Goal: Transaction & Acquisition: Purchase product/service

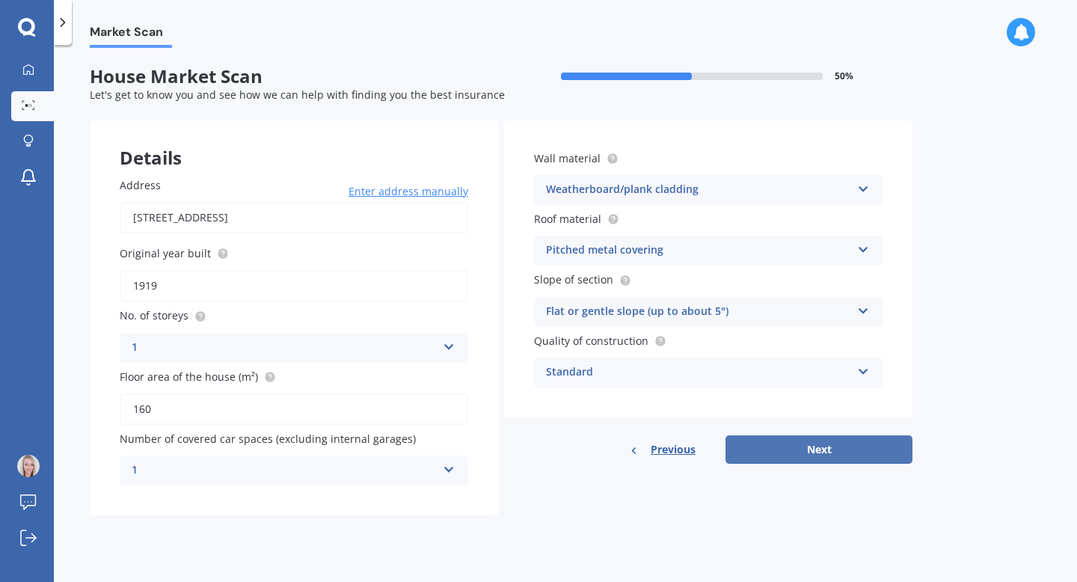
click at [846, 451] on button "Next" at bounding box center [818, 449] width 187 height 28
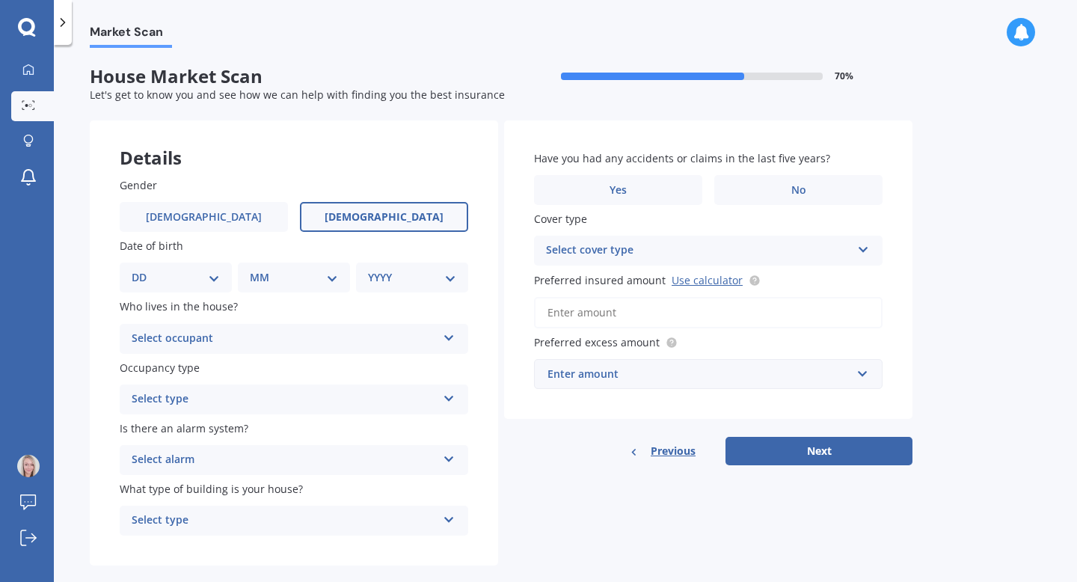
click at [392, 215] on span "[DEMOGRAPHIC_DATA]" at bounding box center [384, 217] width 119 height 13
click at [0, 0] on input "[DEMOGRAPHIC_DATA]" at bounding box center [0, 0] width 0 height 0
click at [170, 277] on select "DD 01 02 03 04 05 06 07 08 09 10 11 12 13 14 15 16 17 18 19 20 21 22 23 24 25 2…" at bounding box center [176, 277] width 88 height 16
select select "26"
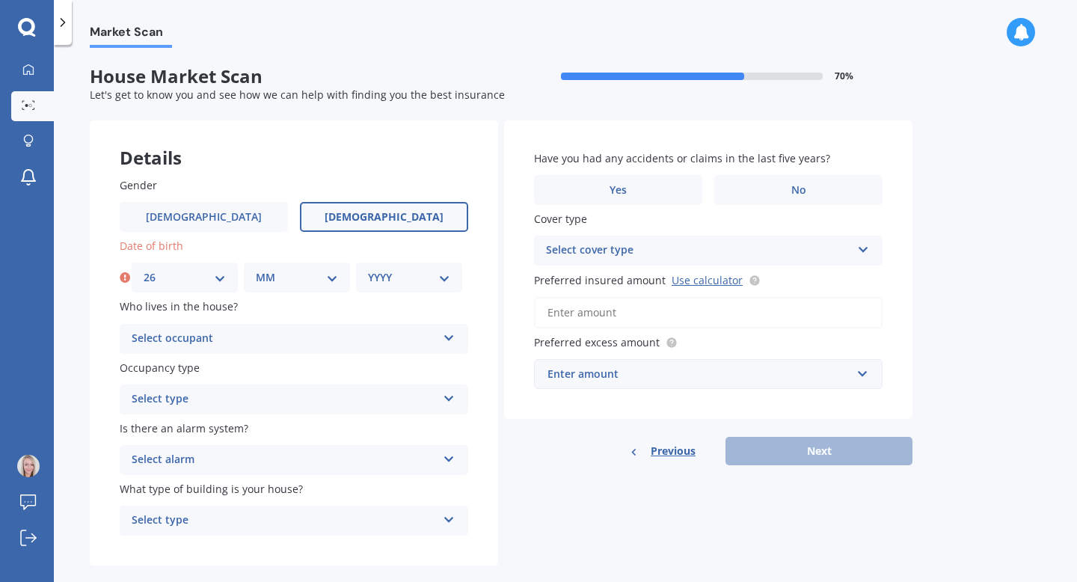
click at [301, 274] on select "MM 01 02 03 04 05 06 07 08 09 10 11 12" at bounding box center [297, 277] width 82 height 16
select select "10"
click at [406, 272] on select "YYYY 2009 2008 2007 2006 2005 2004 2003 2002 2001 2000 1999 1998 1997 1996 1995…" at bounding box center [409, 277] width 82 height 16
select select "1985"
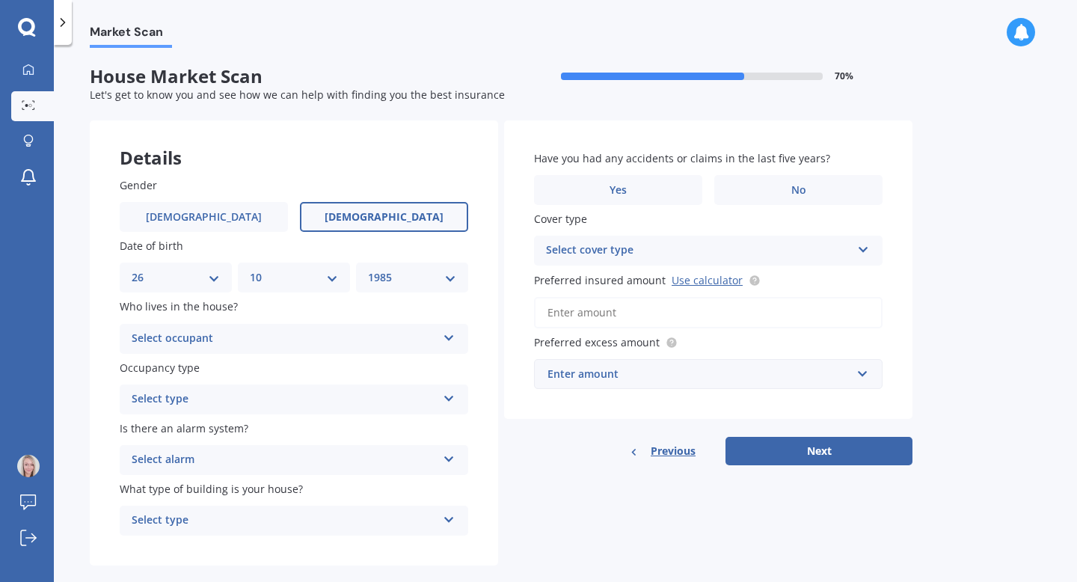
click at [251, 330] on div "Select occupant" at bounding box center [284, 339] width 305 height 18
click at [242, 368] on div "Owner" at bounding box center [293, 367] width 347 height 27
click at [224, 396] on div "Select type" at bounding box center [284, 399] width 305 height 18
click at [219, 423] on div "Permanent" at bounding box center [293, 428] width 347 height 27
click at [214, 457] on div "Select alarm" at bounding box center [284, 460] width 305 height 18
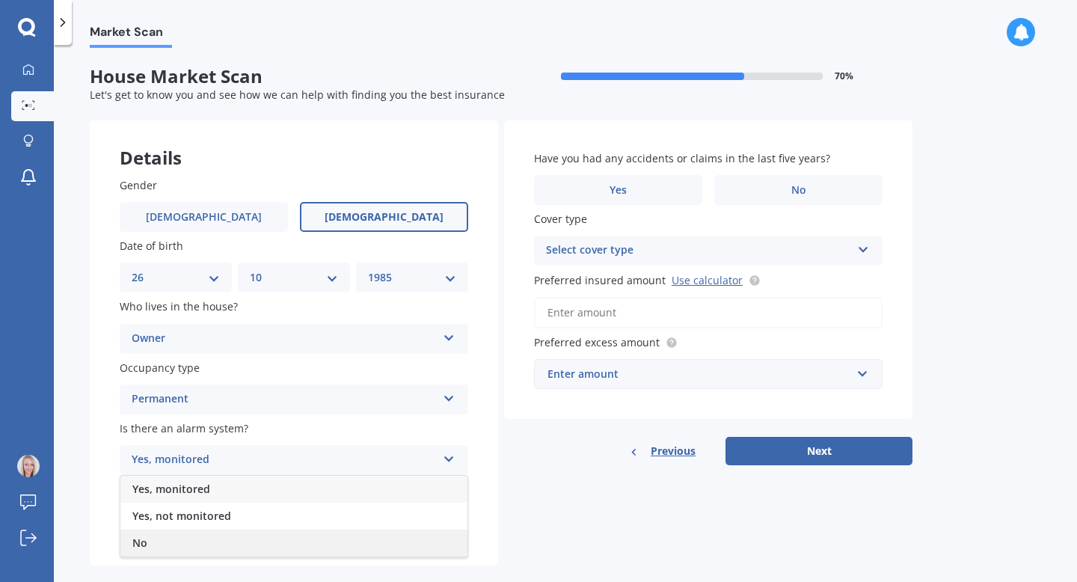
click at [193, 542] on div "No" at bounding box center [293, 542] width 347 height 27
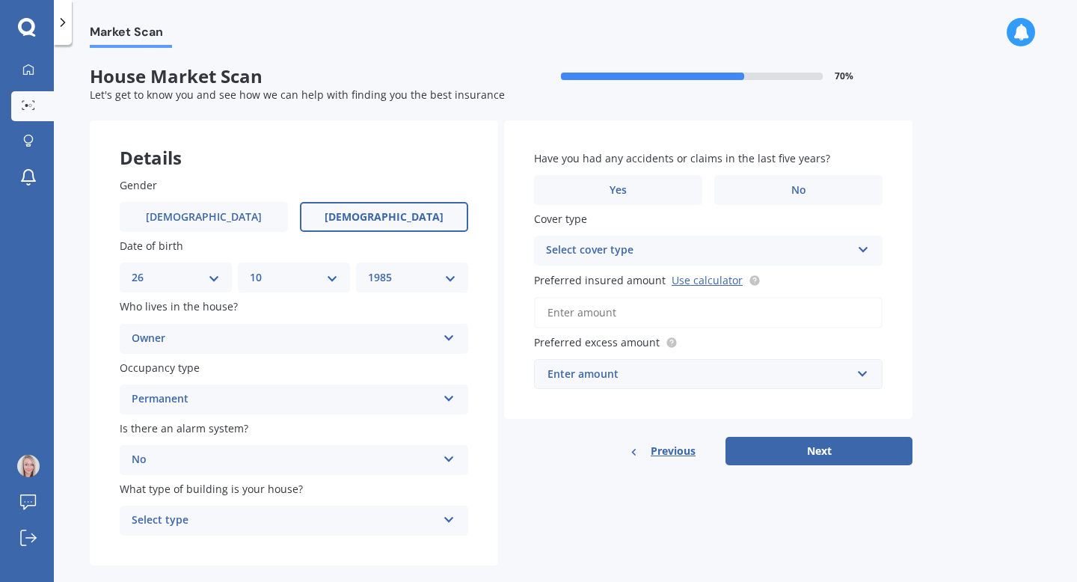
click at [203, 514] on div "Select type" at bounding box center [284, 520] width 305 height 18
click at [201, 440] on div "Freestanding" at bounding box center [293, 437] width 347 height 27
click at [776, 191] on label "No" at bounding box center [798, 190] width 168 height 30
click at [0, 0] on input "No" at bounding box center [0, 0] width 0 height 0
click at [776, 191] on label "No" at bounding box center [798, 190] width 168 height 30
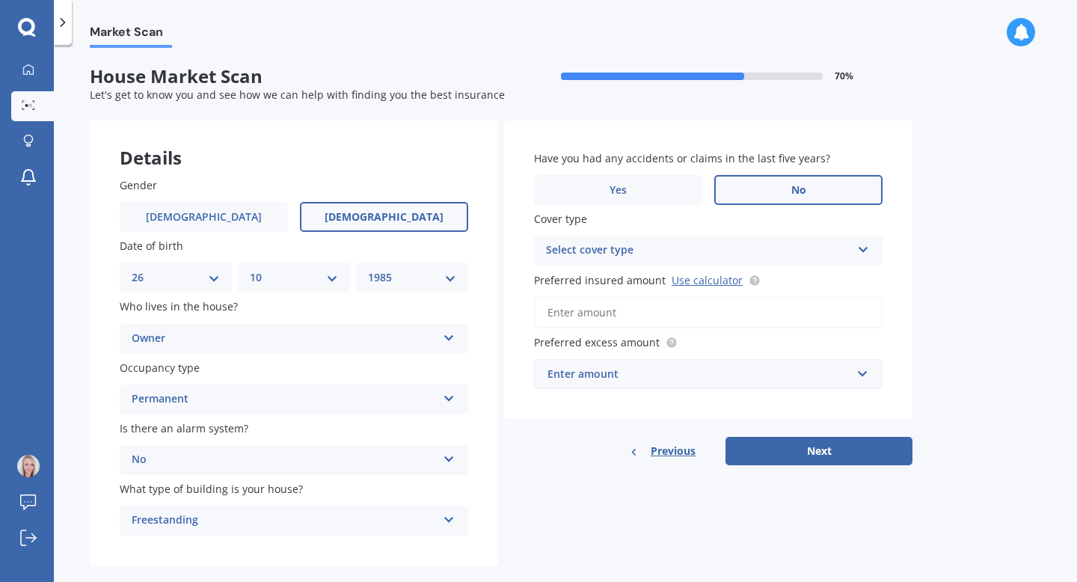
click at [0, 0] on input "No" at bounding box center [0, 0] width 0 height 0
click at [627, 250] on div "Select cover type" at bounding box center [698, 251] width 305 height 18
click at [627, 250] on div "High" at bounding box center [698, 251] width 305 height 18
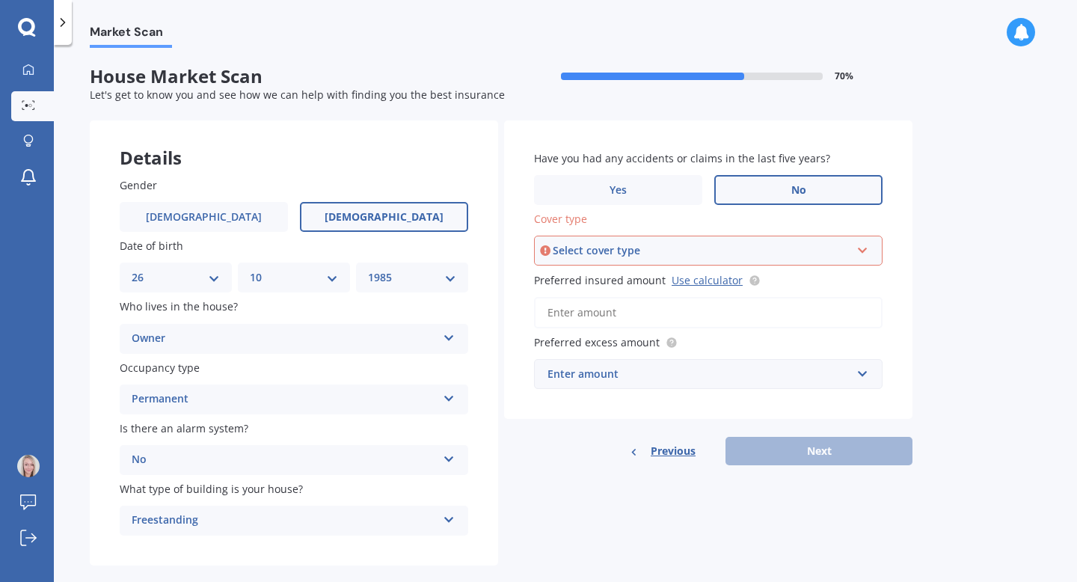
click at [627, 250] on div "Select cover type" at bounding box center [702, 250] width 298 height 16
click at [624, 283] on div "High" at bounding box center [707, 278] width 345 height 27
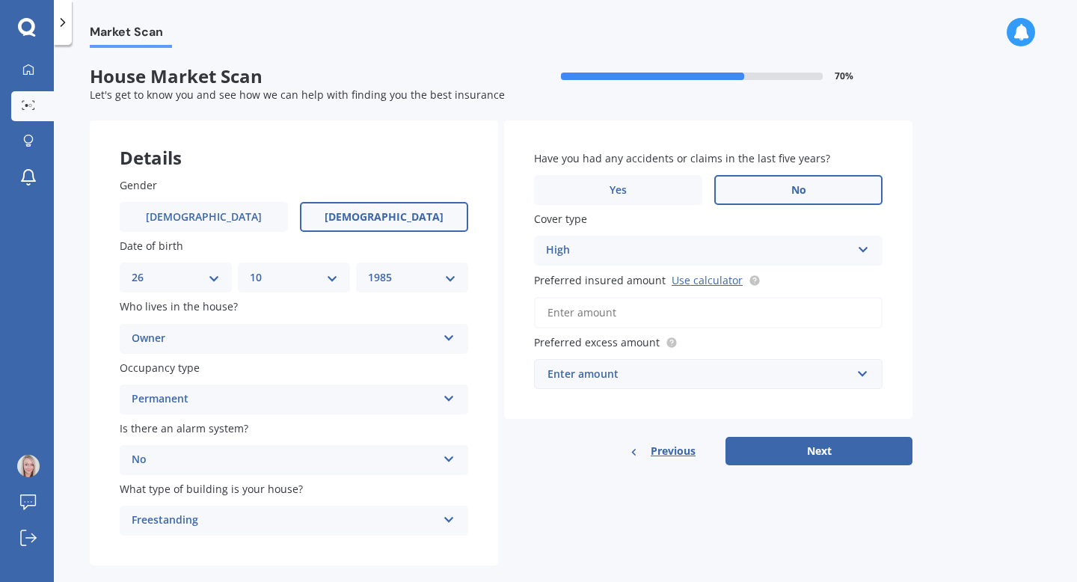
click at [618, 317] on input "Preferred insured amount Use calculator" at bounding box center [708, 312] width 348 height 31
click at [686, 280] on link "Use calculator" at bounding box center [706, 280] width 71 height 14
click at [601, 317] on input "Preferred insured amount Use calculator" at bounding box center [708, 312] width 348 height 31
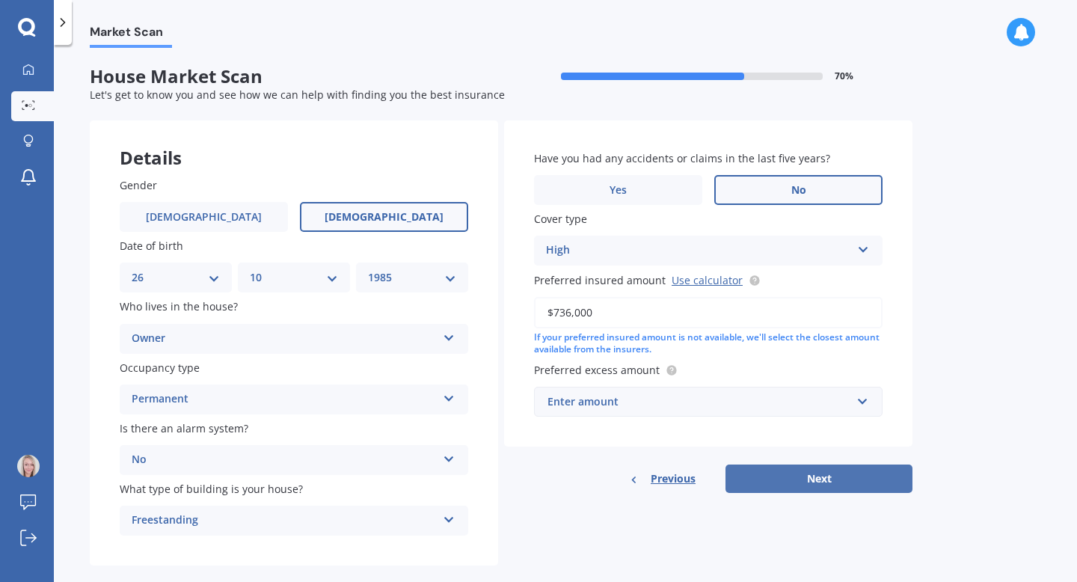
type input "$736,000"
click at [821, 485] on button "Next" at bounding box center [818, 478] width 187 height 28
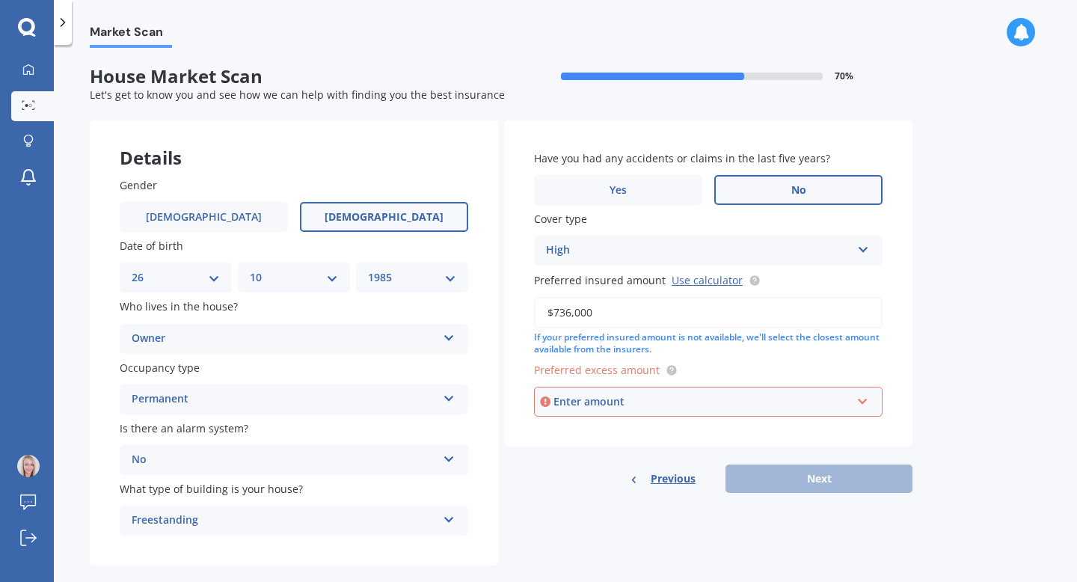
click at [743, 406] on div "Enter amount" at bounding box center [702, 401] width 298 height 16
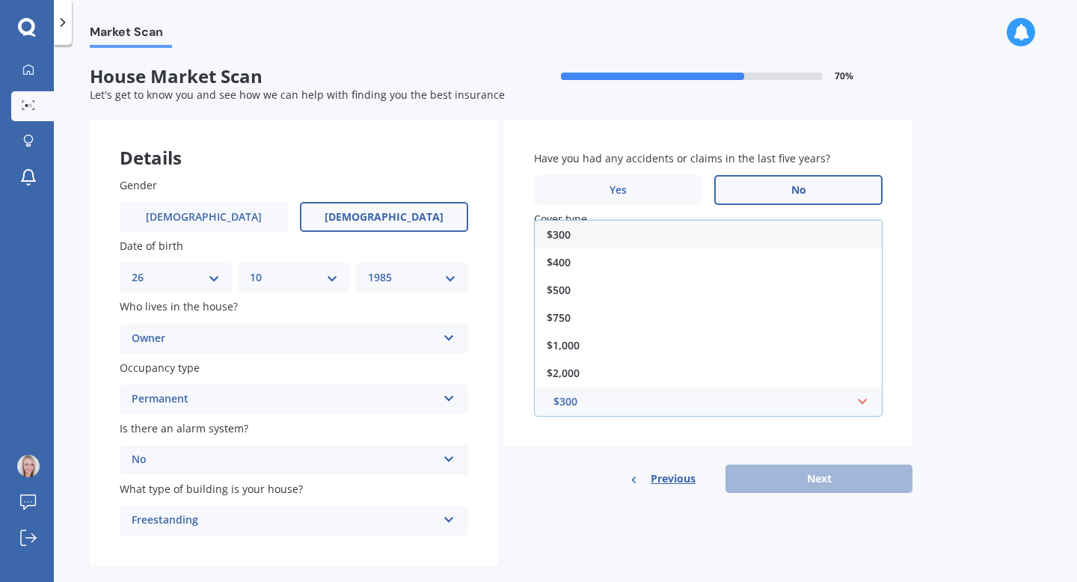
click at [702, 245] on div "$300" at bounding box center [708, 235] width 347 height 28
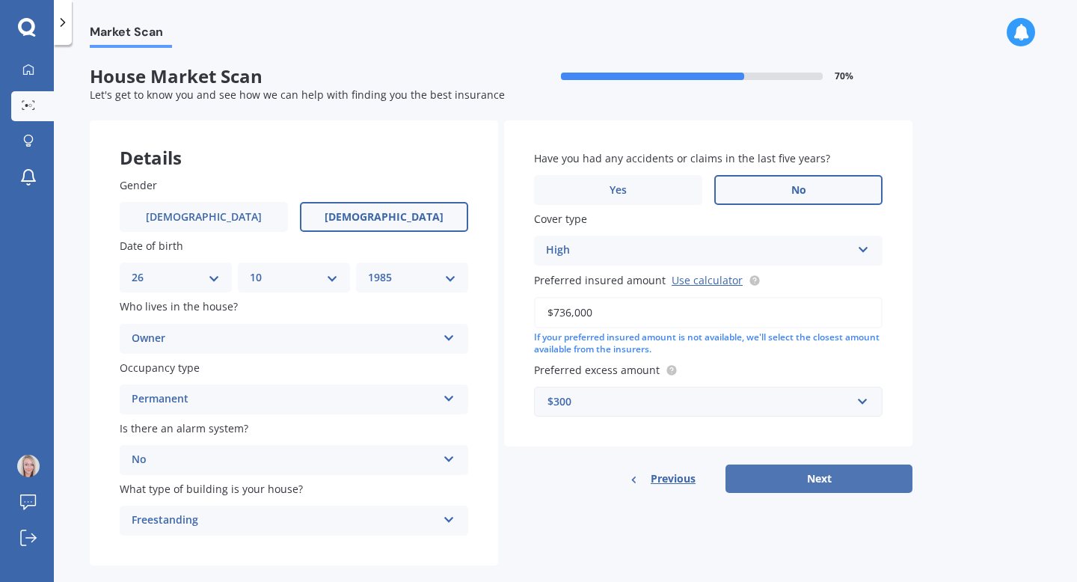
click at [853, 471] on button "Next" at bounding box center [818, 478] width 187 height 28
select select "26"
select select "10"
select select "1985"
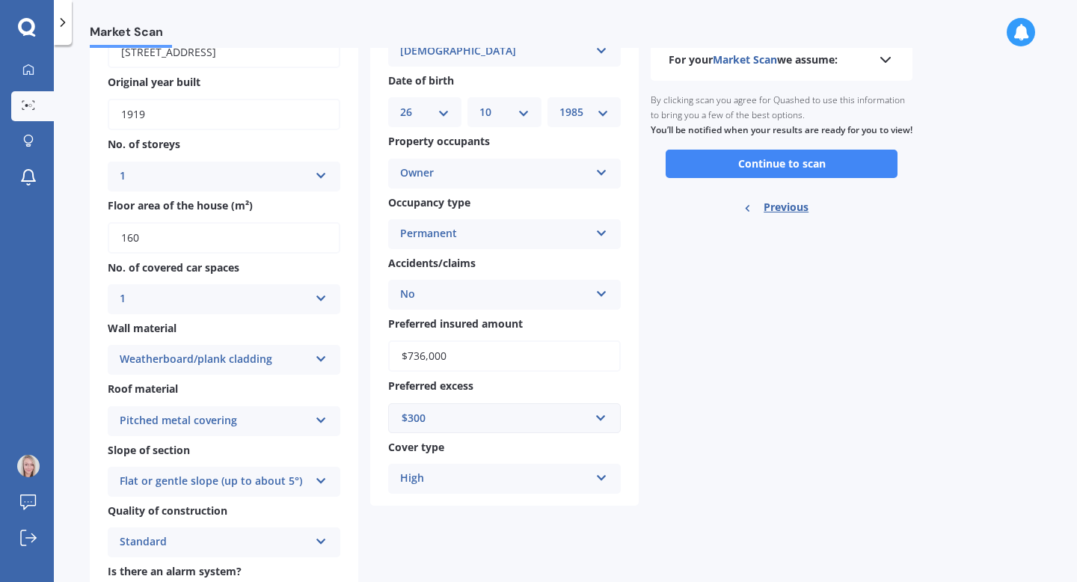
scroll to position [179, 0]
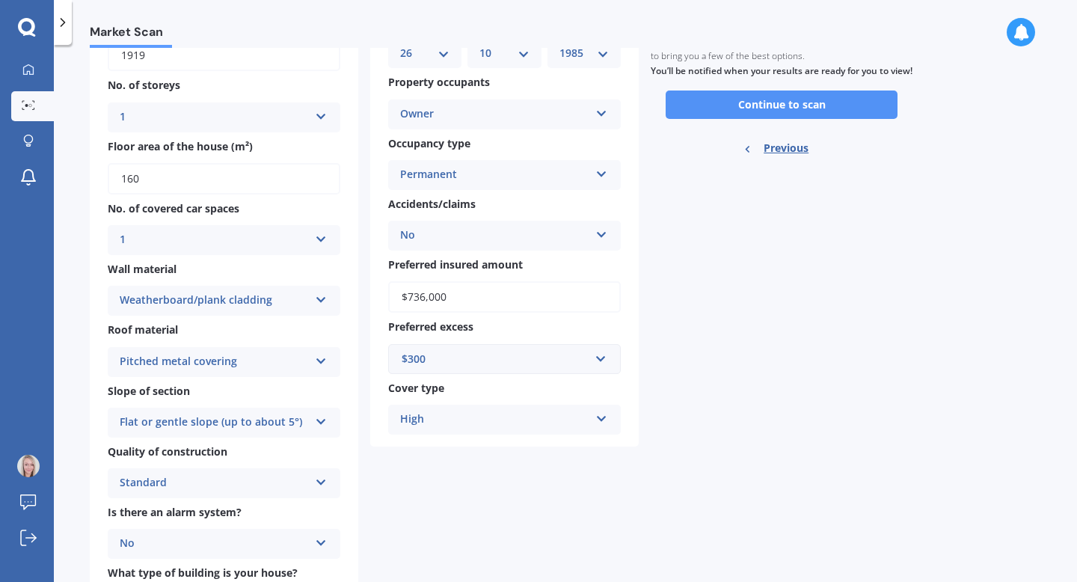
click at [808, 119] on button "Continue to scan" at bounding box center [781, 104] width 232 height 28
